Goal: Check status: Check status

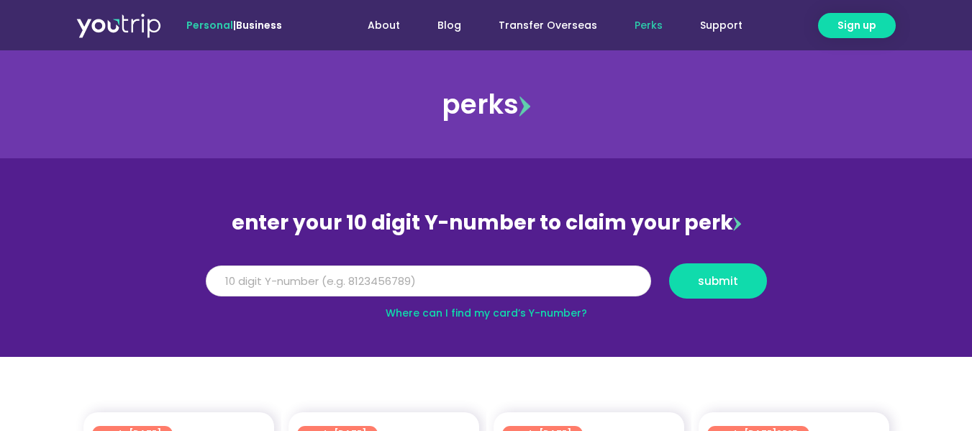
click at [464, 273] on input "Y Number" at bounding box center [428, 282] width 445 height 32
click at [435, 284] on input "Y Number" at bounding box center [428, 282] width 445 height 32
click at [254, 286] on input "Y Number" at bounding box center [428, 282] width 445 height 32
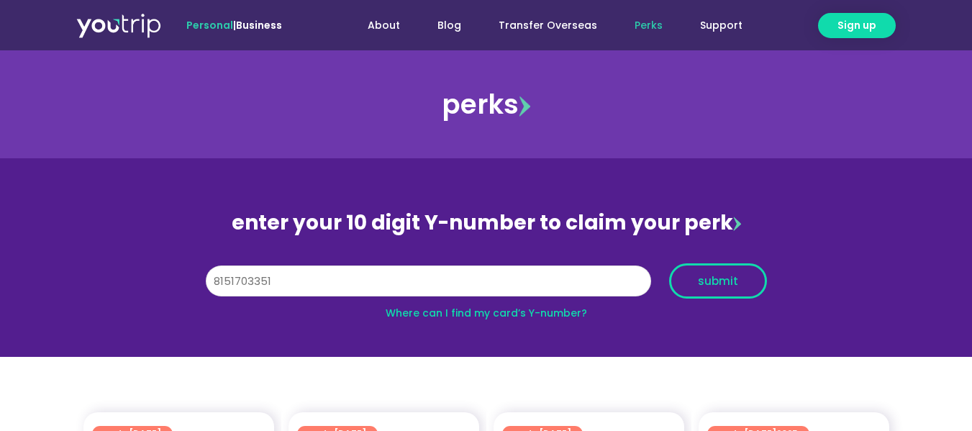
type input "8151703351"
click at [732, 281] on span "submit" at bounding box center [718, 281] width 40 height 11
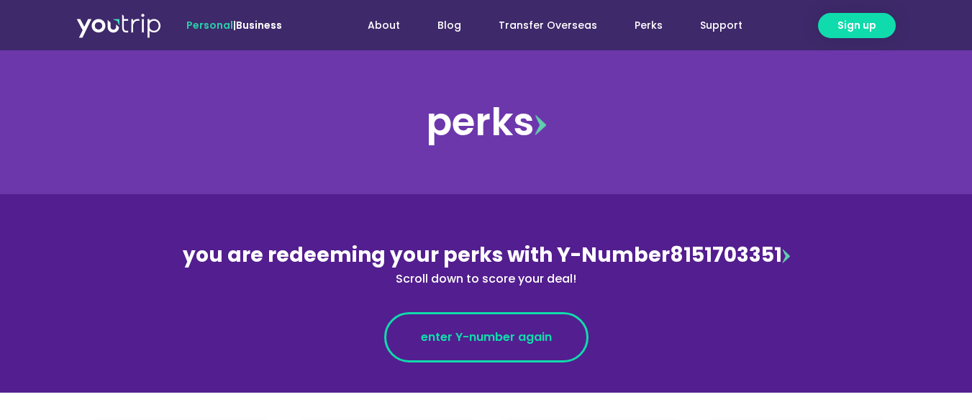
drag, startPoint x: 0, startPoint y: 0, endPoint x: 501, endPoint y: 341, distance: 606.0
click at [501, 341] on span "enter Y-number again" at bounding box center [486, 337] width 131 height 17
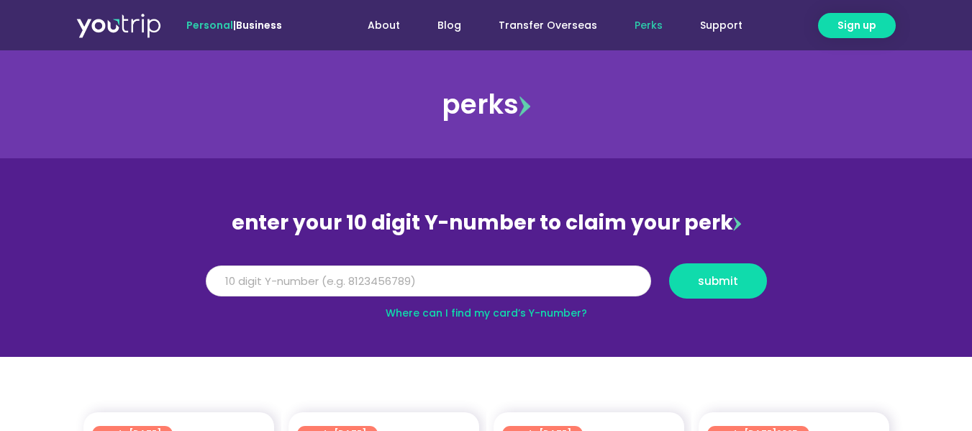
click at [254, 283] on input "Y Number" at bounding box center [428, 282] width 445 height 32
click at [323, 279] on input "Y Number" at bounding box center [428, 282] width 445 height 32
type input "8151703351"
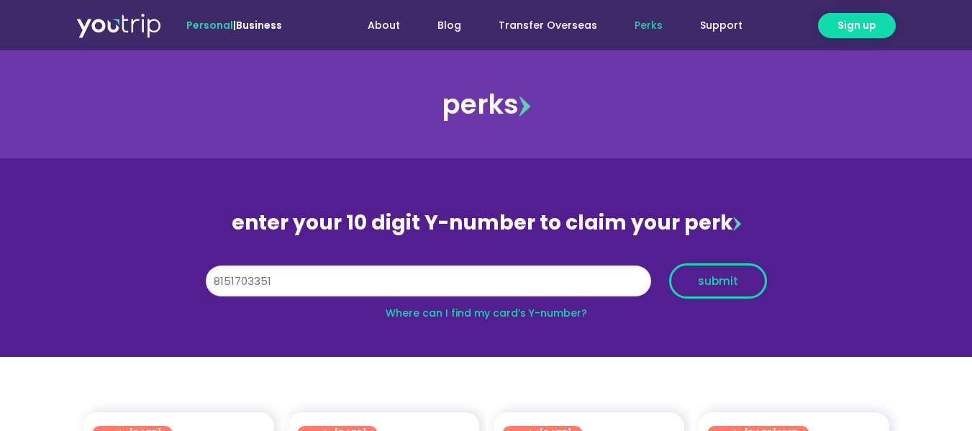
type input "8151703351"
click at [713, 286] on span "submit" at bounding box center [718, 281] width 40 height 11
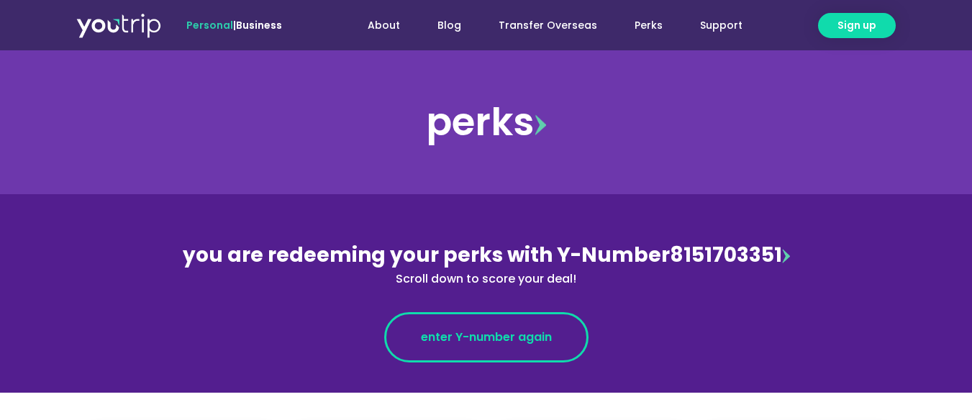
click at [461, 344] on span "enter Y-number again" at bounding box center [486, 337] width 131 height 17
